Goal: Obtain resource: Download file/media

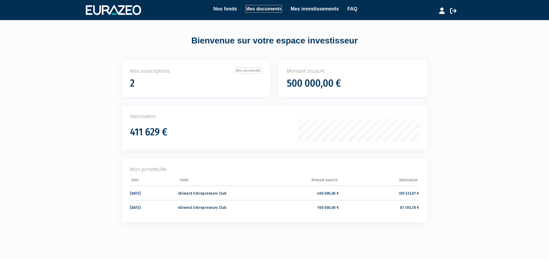
click at [276, 9] on link "Mes documents" at bounding box center [264, 9] width 36 height 8
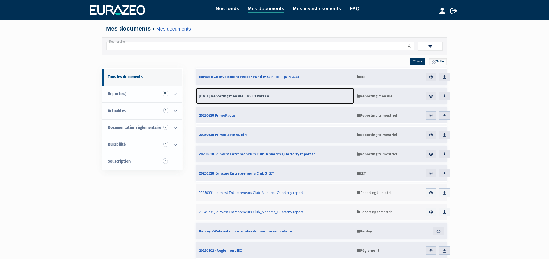
click at [269, 96] on span "31.07.2025 Reporting mensuel EPVE 3 Parts A" at bounding box center [234, 96] width 70 height 5
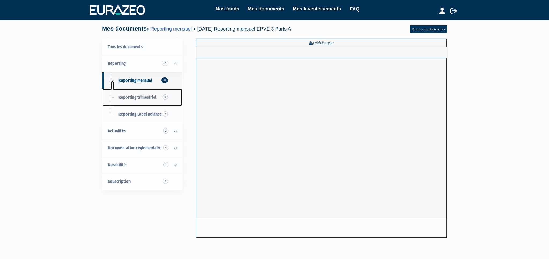
click at [149, 96] on span "Reporting trimestriel 9" at bounding box center [138, 97] width 38 height 5
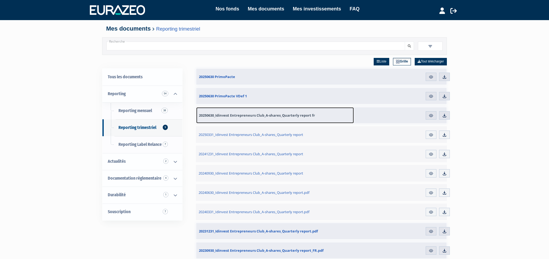
click at [245, 116] on span "20250630_Idinvest Entrepreneurs Club_A-shares_Quarterly report fr" at bounding box center [257, 115] width 116 height 5
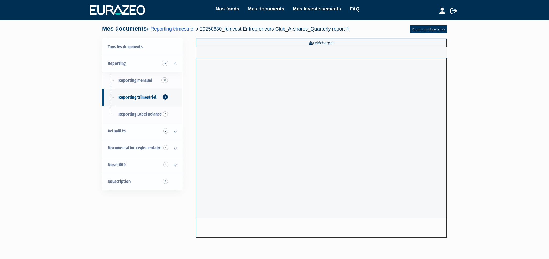
click at [494, 109] on div "Nos fonds Mes documents Mes investissements FAQ Déconnexion Nos fonds Mes docum…" at bounding box center [274, 126] width 549 height 252
